Goal: Information Seeking & Learning: Learn about a topic

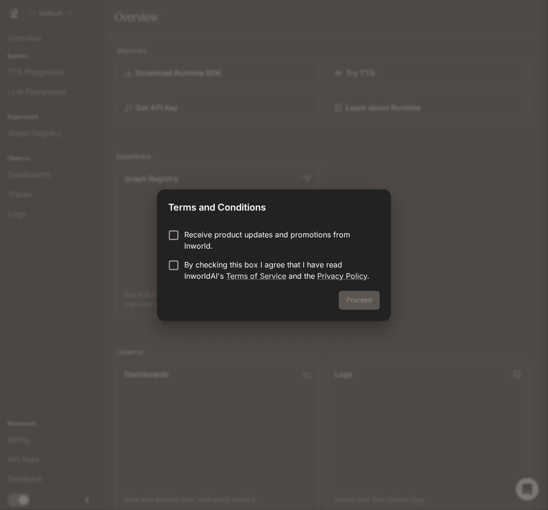
click at [451, 231] on div "Terms and Conditions Receive product updates and promotions from Inworld. By ch…" at bounding box center [274, 255] width 548 height 510
click at [375, 303] on button "Proceed" at bounding box center [359, 300] width 41 height 19
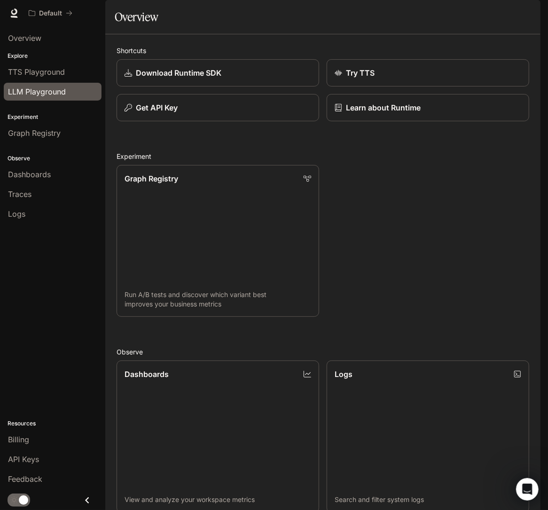
click at [63, 93] on span "LLM Playground" at bounding box center [37, 91] width 58 height 11
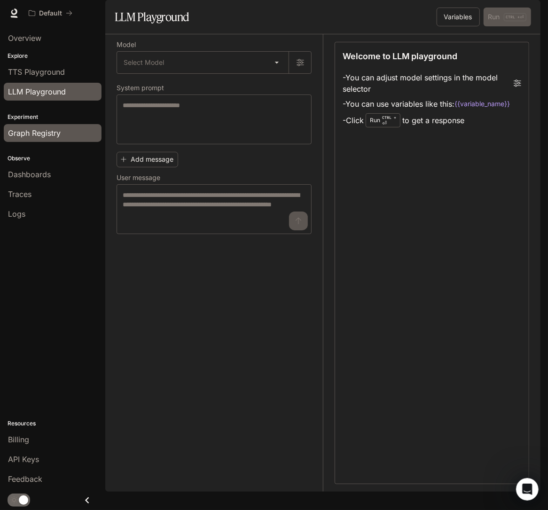
click at [70, 130] on div "Graph Registry" at bounding box center [52, 132] width 89 height 11
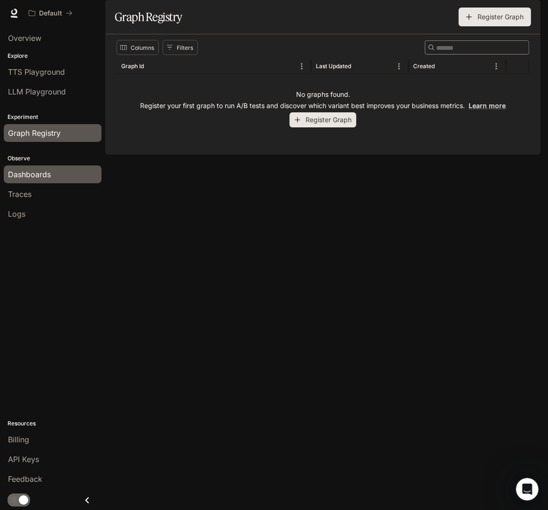
click at [43, 176] on span "Dashboards" at bounding box center [29, 174] width 43 height 11
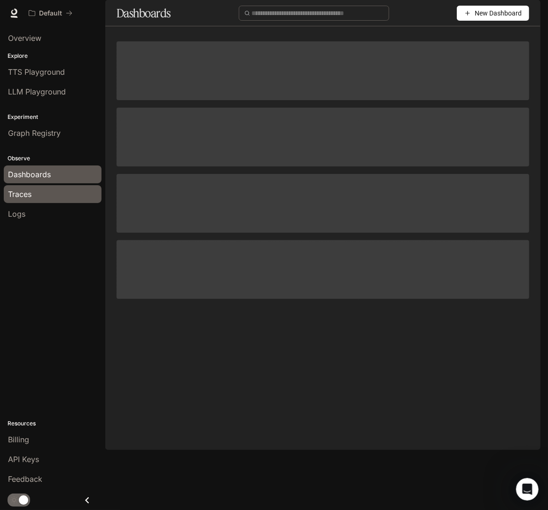
click at [67, 193] on div "Traces" at bounding box center [52, 194] width 89 height 11
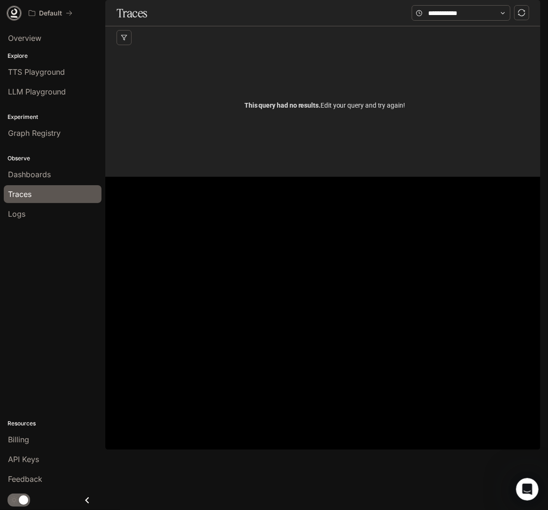
click at [9, 12] on icon at bounding box center [13, 12] width 9 height 9
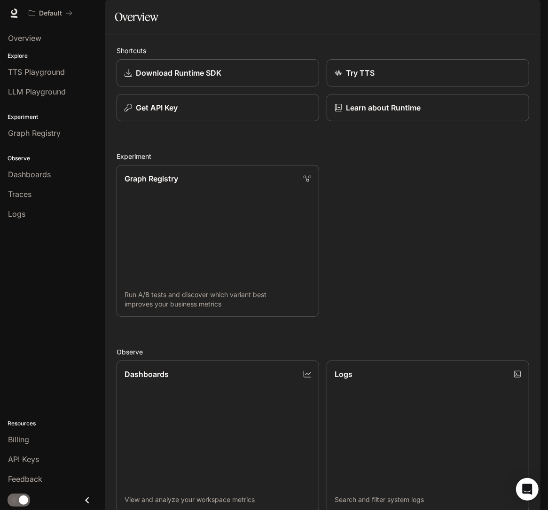
click at [489, 10] on span "Documentation" at bounding box center [484, 14] width 47 height 12
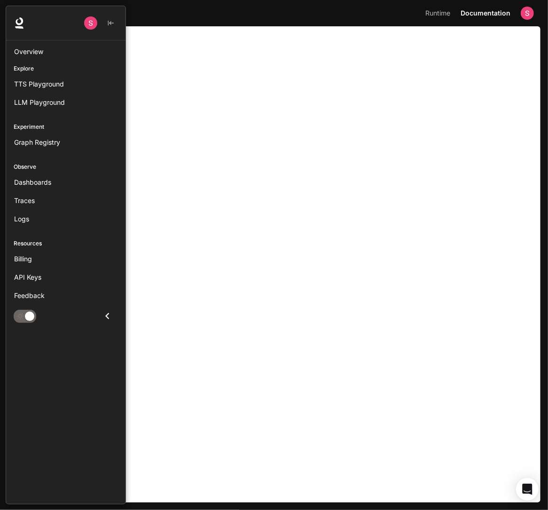
drag, startPoint x: 4, startPoint y: 10, endPoint x: 12, endPoint y: 14, distance: 8.8
click at [4, 10] on div "Portal Overview Explore TTS Playground LLM Playground Experiment Graph Registry…" at bounding box center [63, 255] width 126 height 499
click at [79, 214] on div "Logs" at bounding box center [65, 219] width 103 height 10
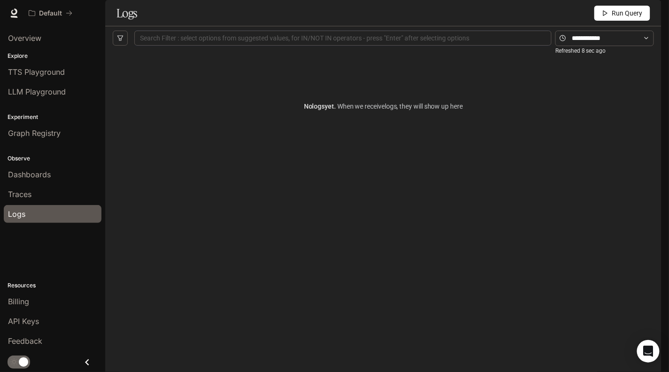
click at [548, 17] on span "Documentation" at bounding box center [605, 14] width 47 height 12
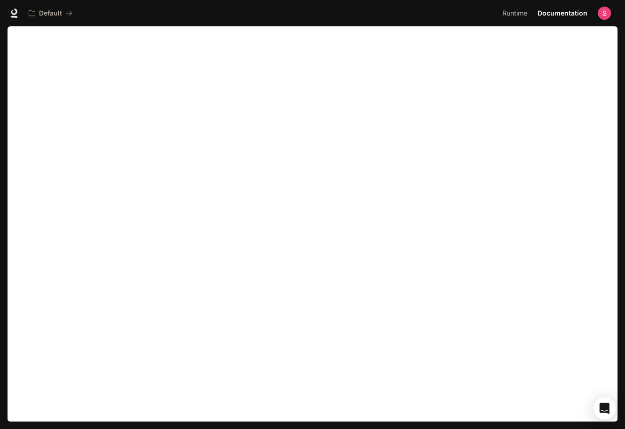
click at [173, 24] on div "Default Runtime Runtime Documentation Documentation" at bounding box center [312, 13] width 625 height 26
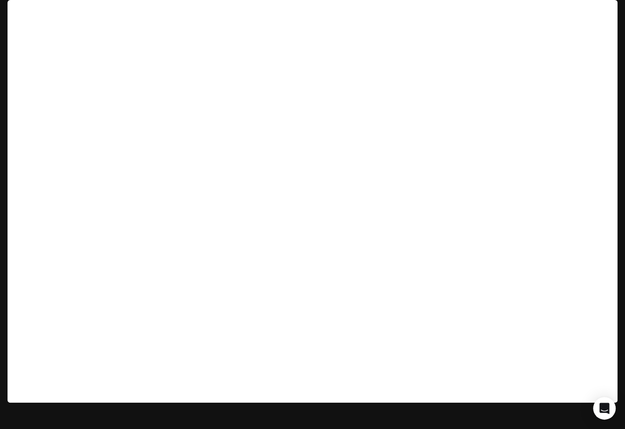
click at [290, 16] on div "Default" at bounding box center [261, 13] width 474 height 19
